Goal: Information Seeking & Learning: Learn about a topic

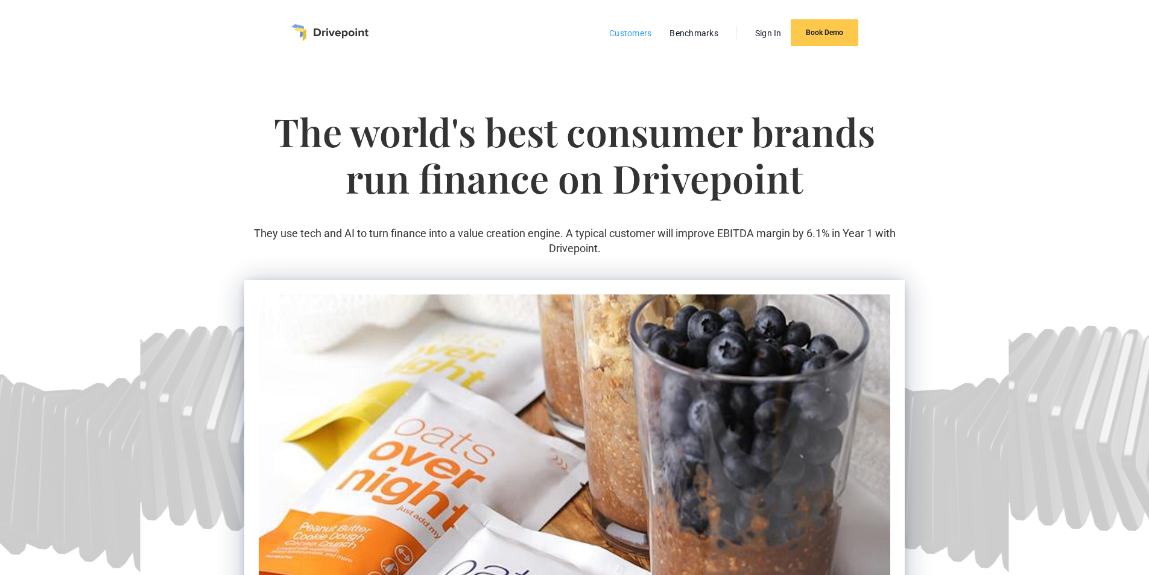
click at [625, 33] on link "Customers" at bounding box center [630, 33] width 54 height 16
click at [700, 33] on link "Benchmarks" at bounding box center [693, 33] width 61 height 16
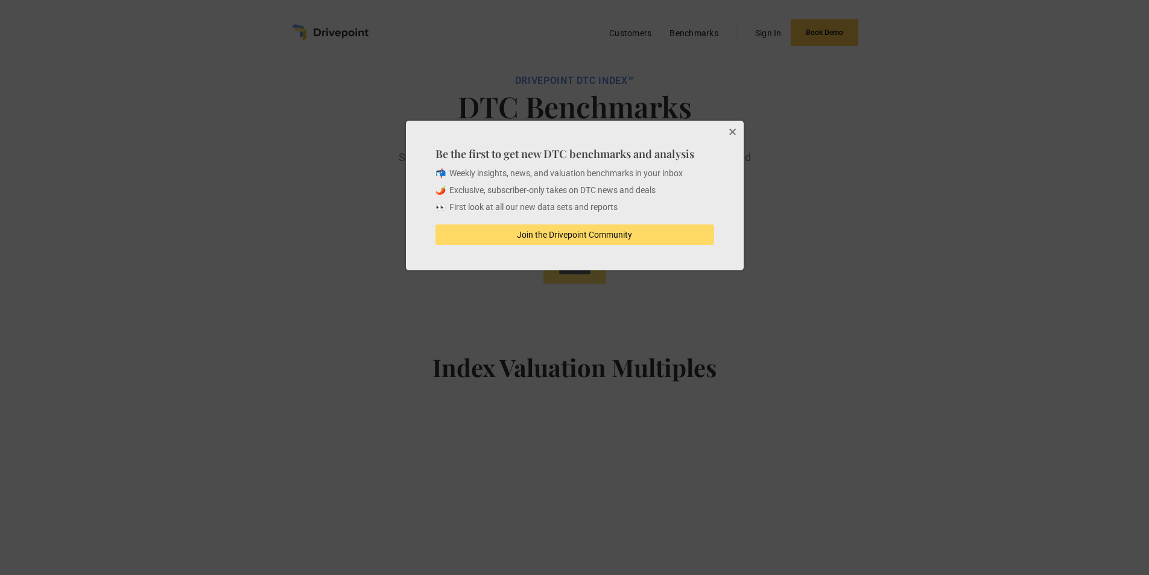
click at [729, 133] on button "Close" at bounding box center [731, 133] width 24 height 24
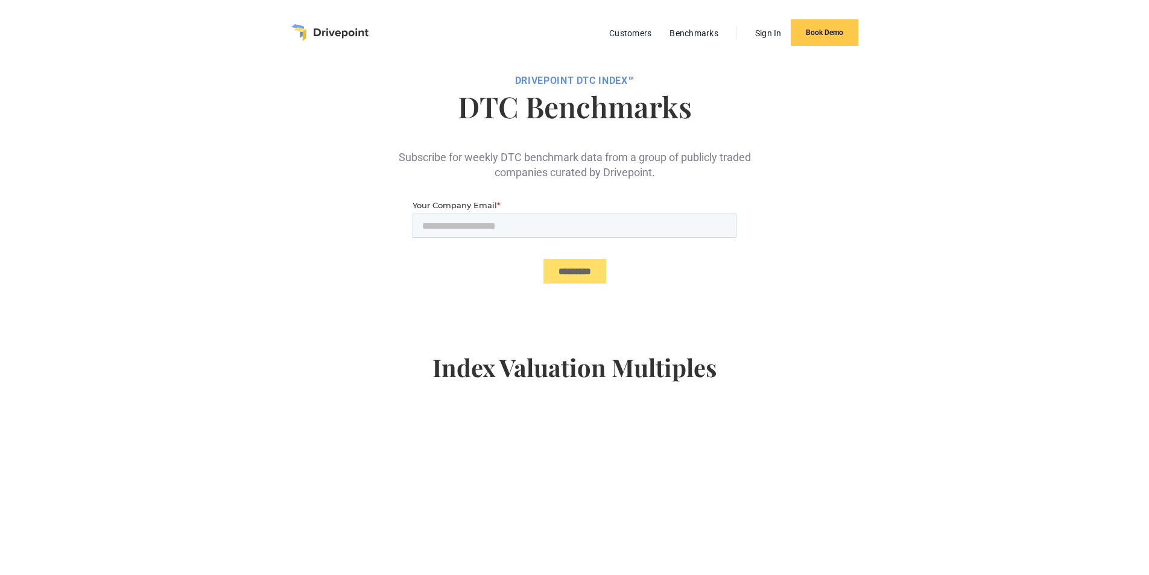
click at [326, 34] on img "home" at bounding box center [329, 32] width 77 height 17
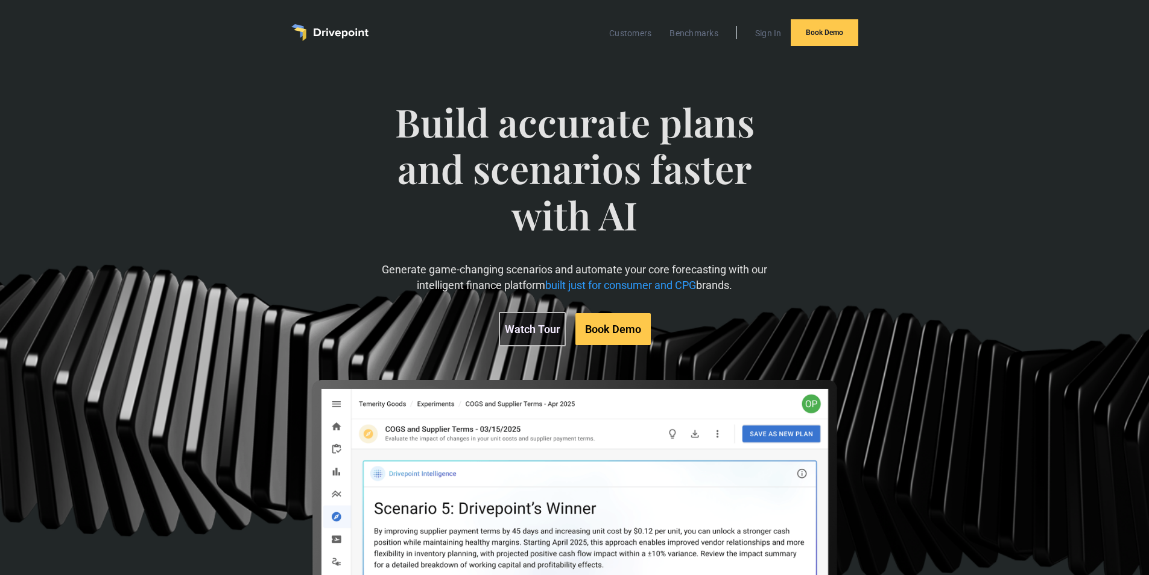
click at [536, 323] on link "Watch Tour" at bounding box center [532, 329] width 67 height 34
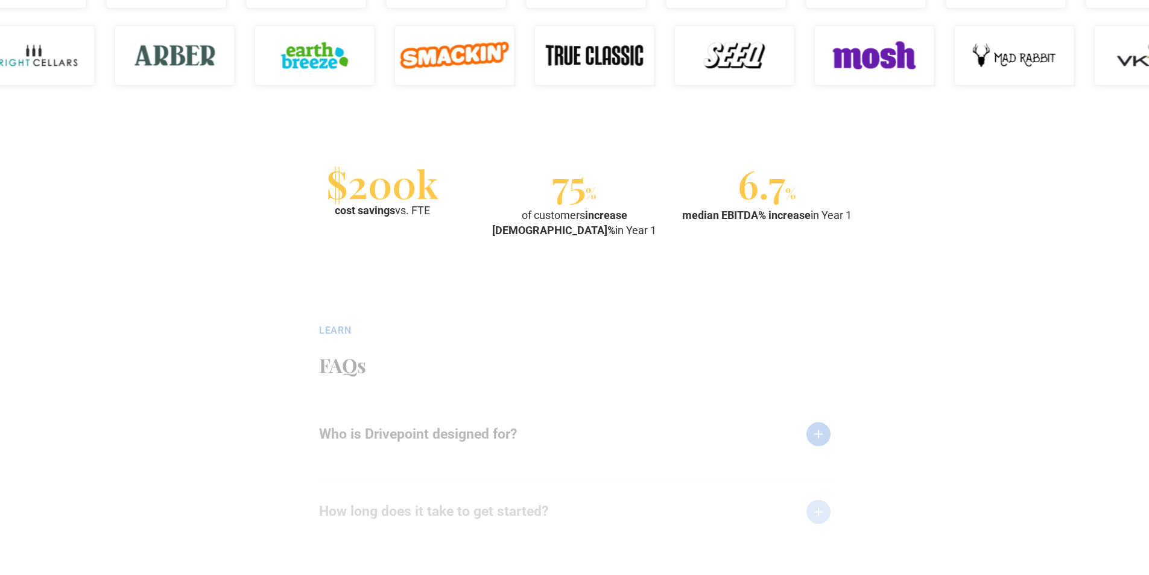
scroll to position [1266, 0]
